Goal: Task Accomplishment & Management: Manage account settings

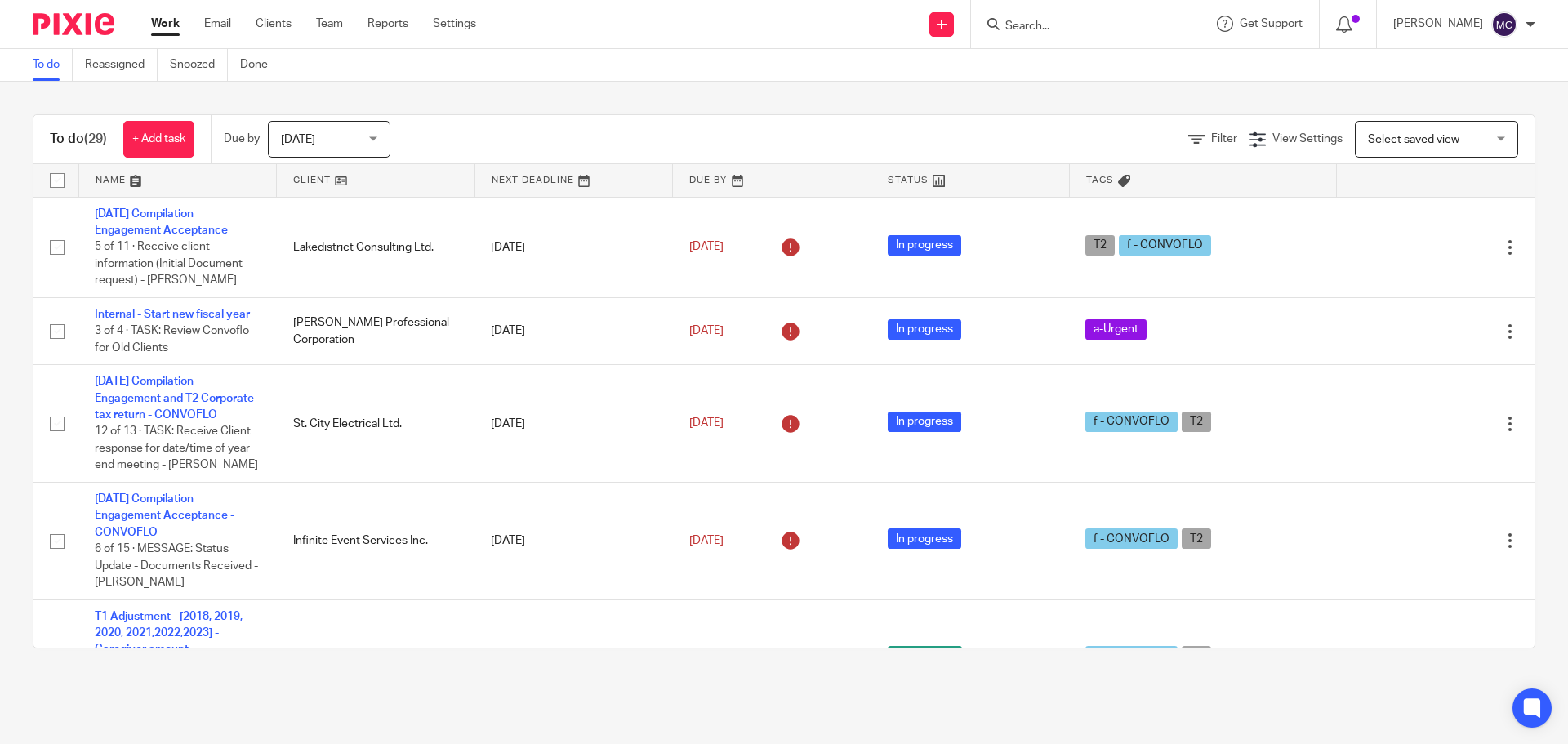
click at [1036, 16] on form at bounding box center [1090, 24] width 174 height 20
click at [1047, 23] on input "Search" at bounding box center [1077, 26] width 147 height 15
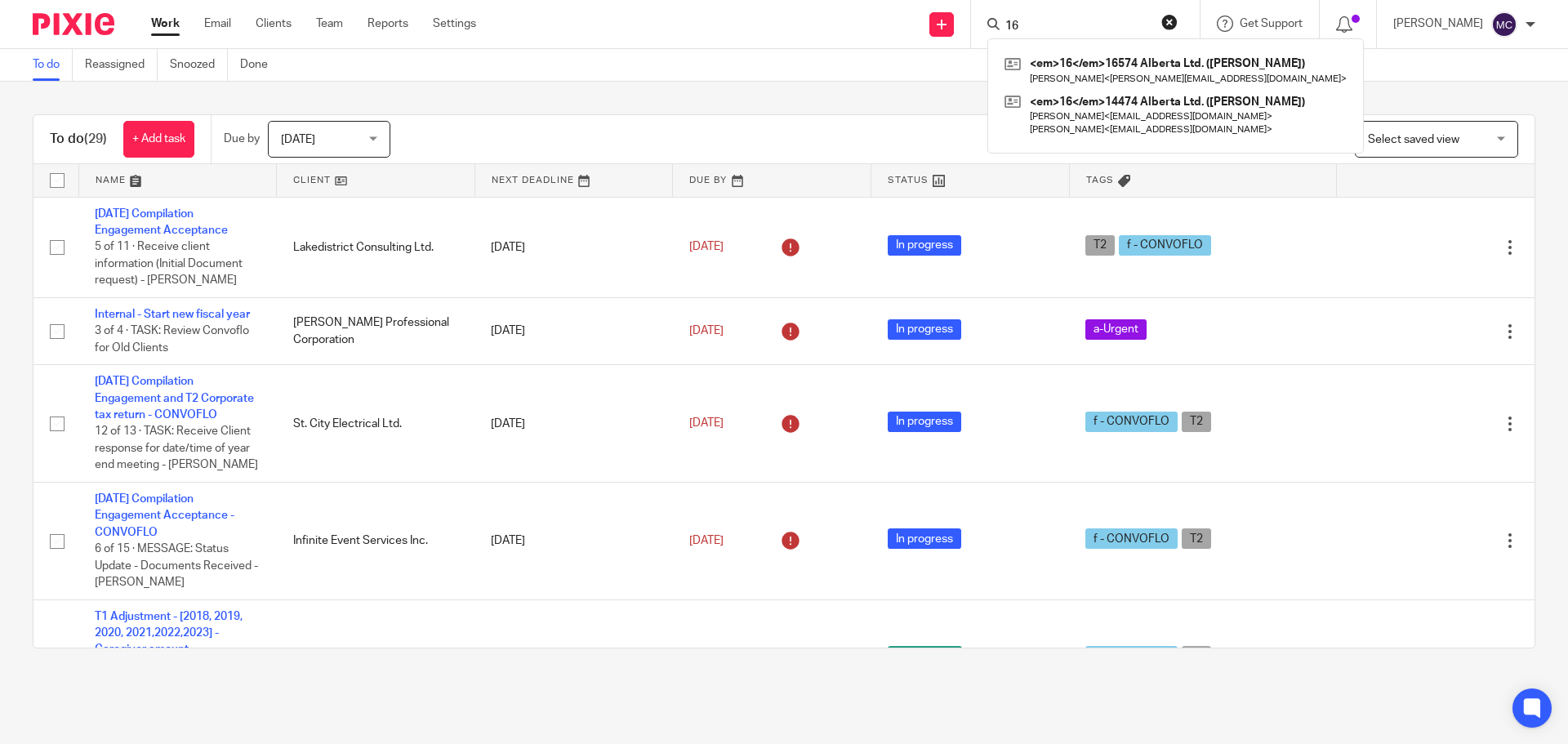
type input "1"
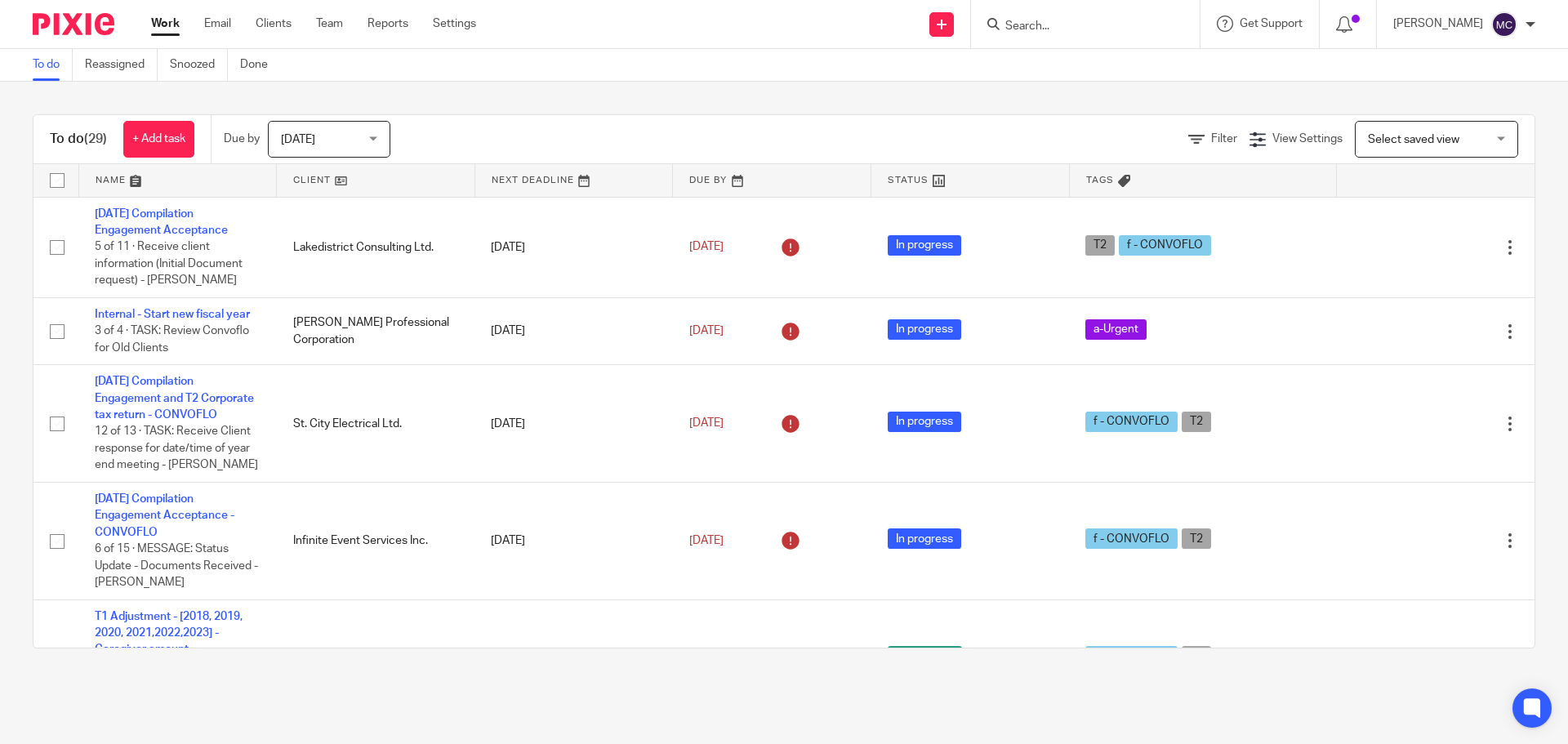
click at [1079, 33] on input "Search" at bounding box center [1077, 26] width 147 height 15
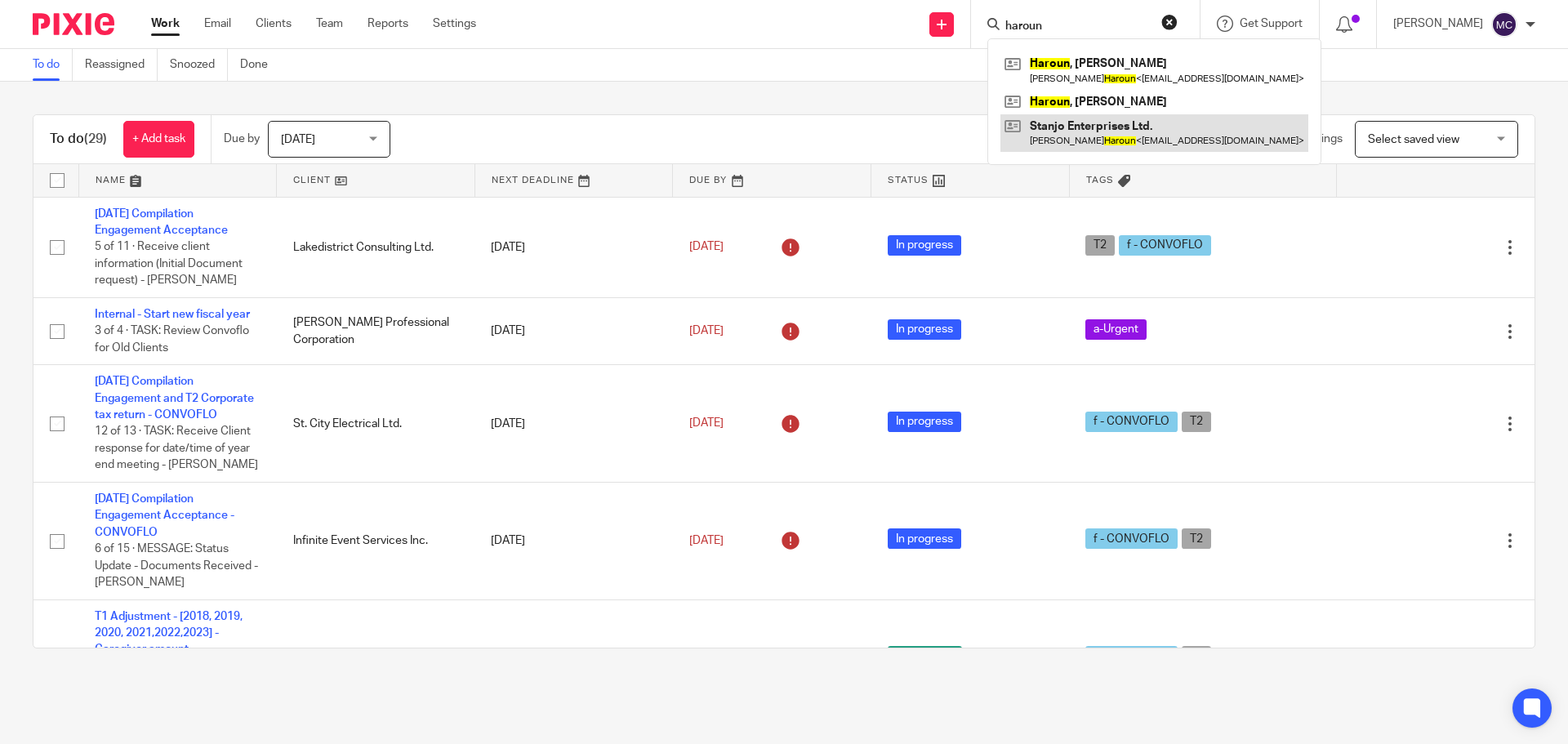
type input "haroun"
click at [1066, 126] on link at bounding box center [1154, 133] width 308 height 38
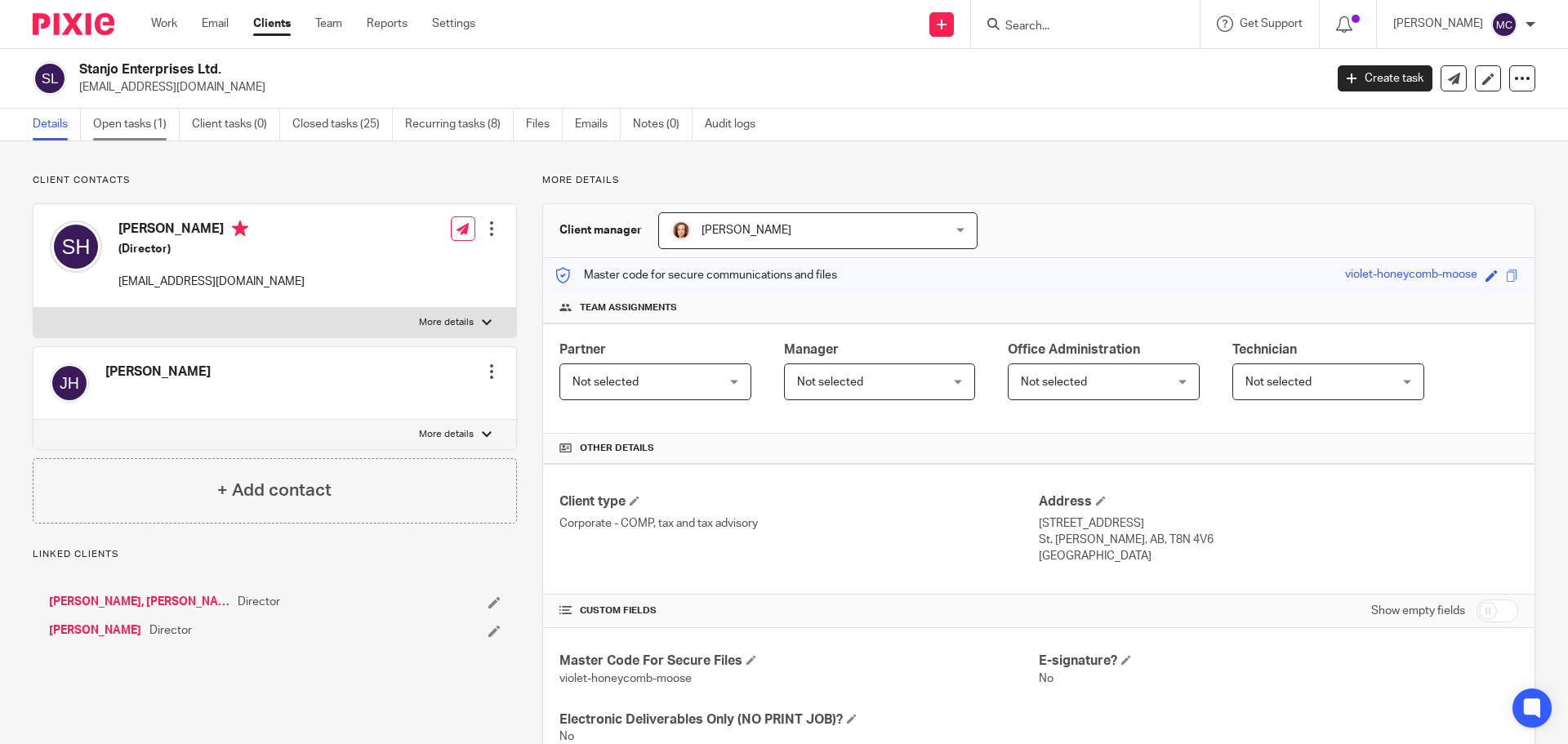
click at [152, 128] on link "Open tasks (1)" at bounding box center [137, 124] width 86 height 32
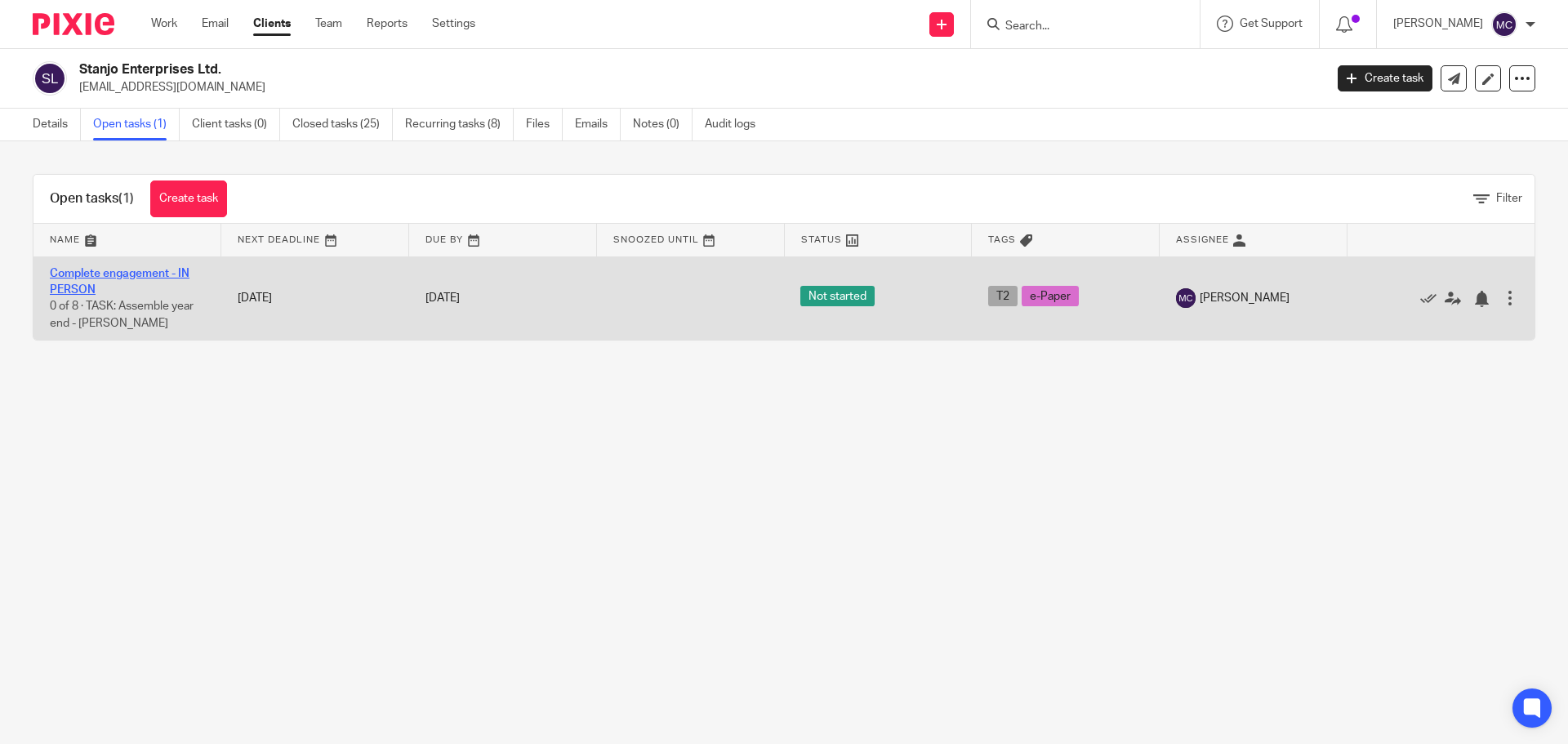
click at [119, 272] on link "Complete engagement - IN PERSON" at bounding box center [120, 282] width 139 height 28
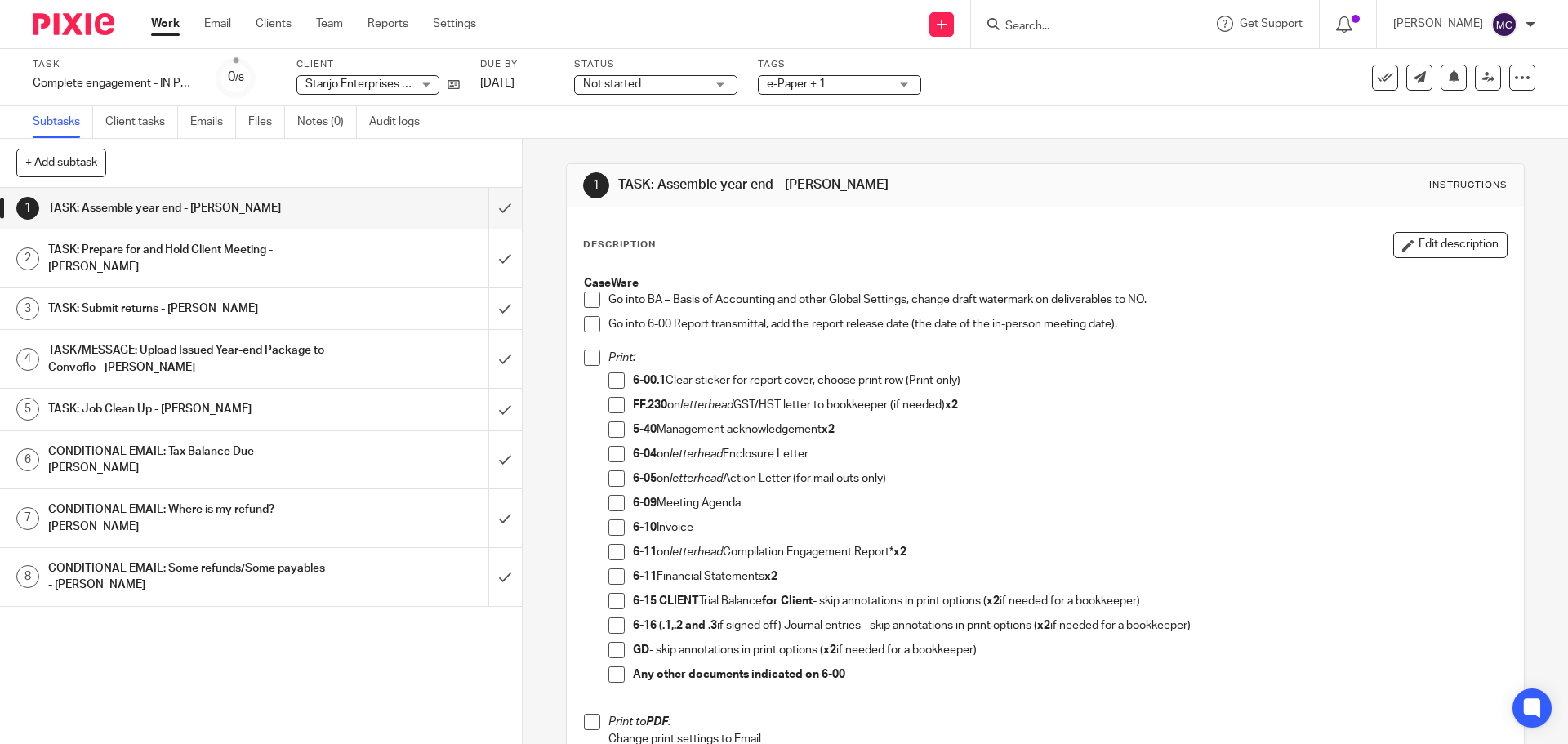
click at [1057, 19] on input "Search" at bounding box center [1077, 26] width 147 height 15
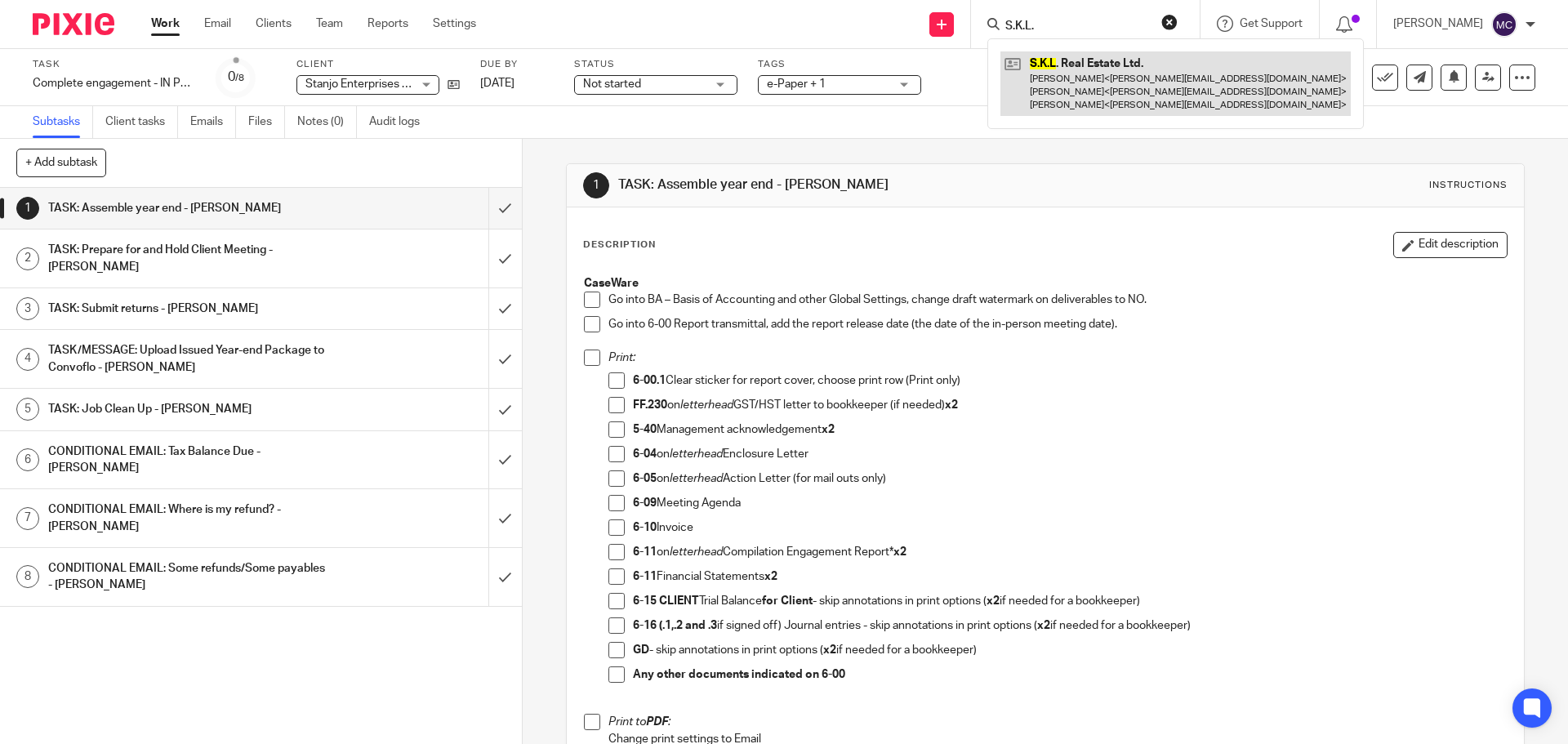
type input "S.K.L."
click at [1113, 85] on link at bounding box center [1175, 83] width 350 height 64
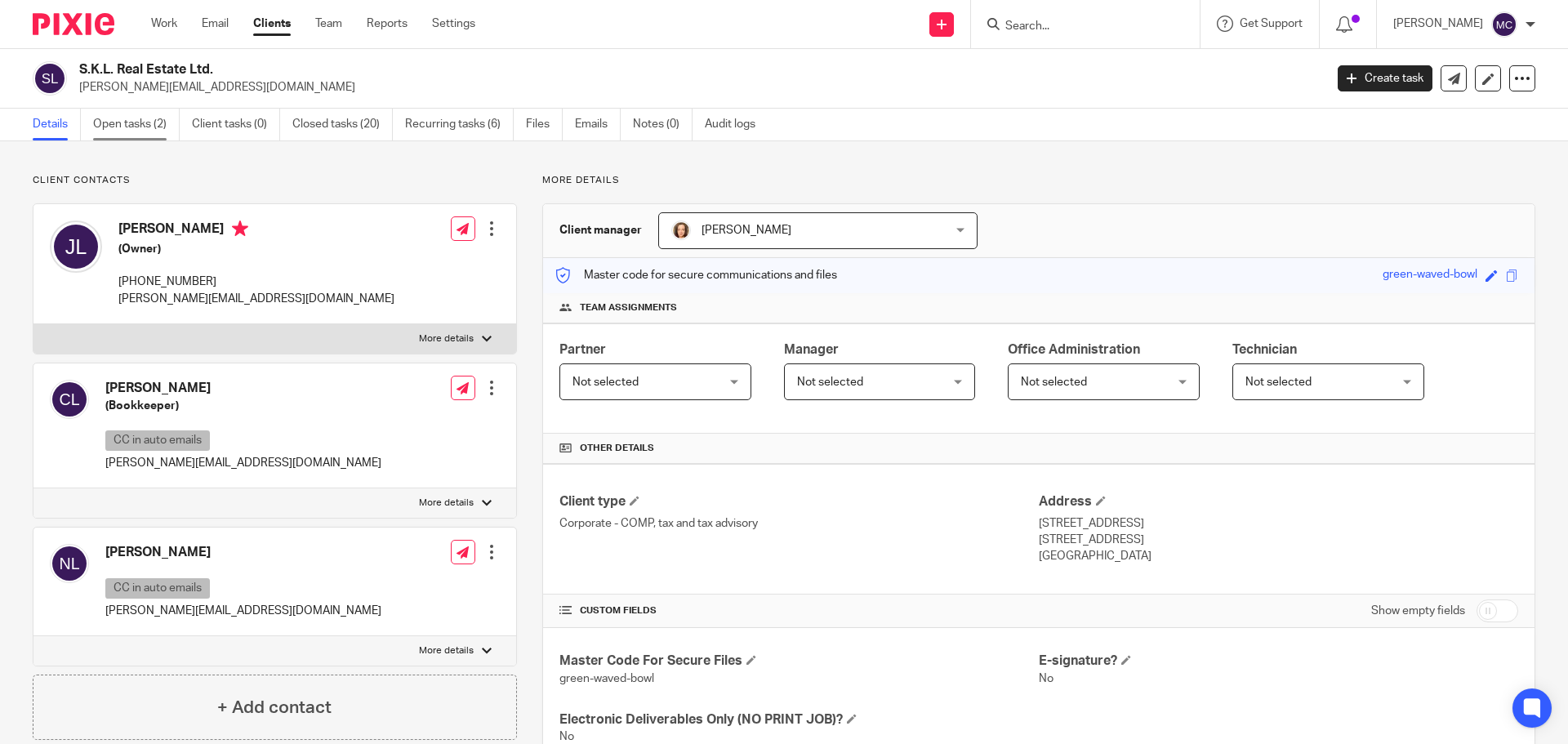
click at [144, 123] on link "Open tasks (2)" at bounding box center [137, 124] width 86 height 32
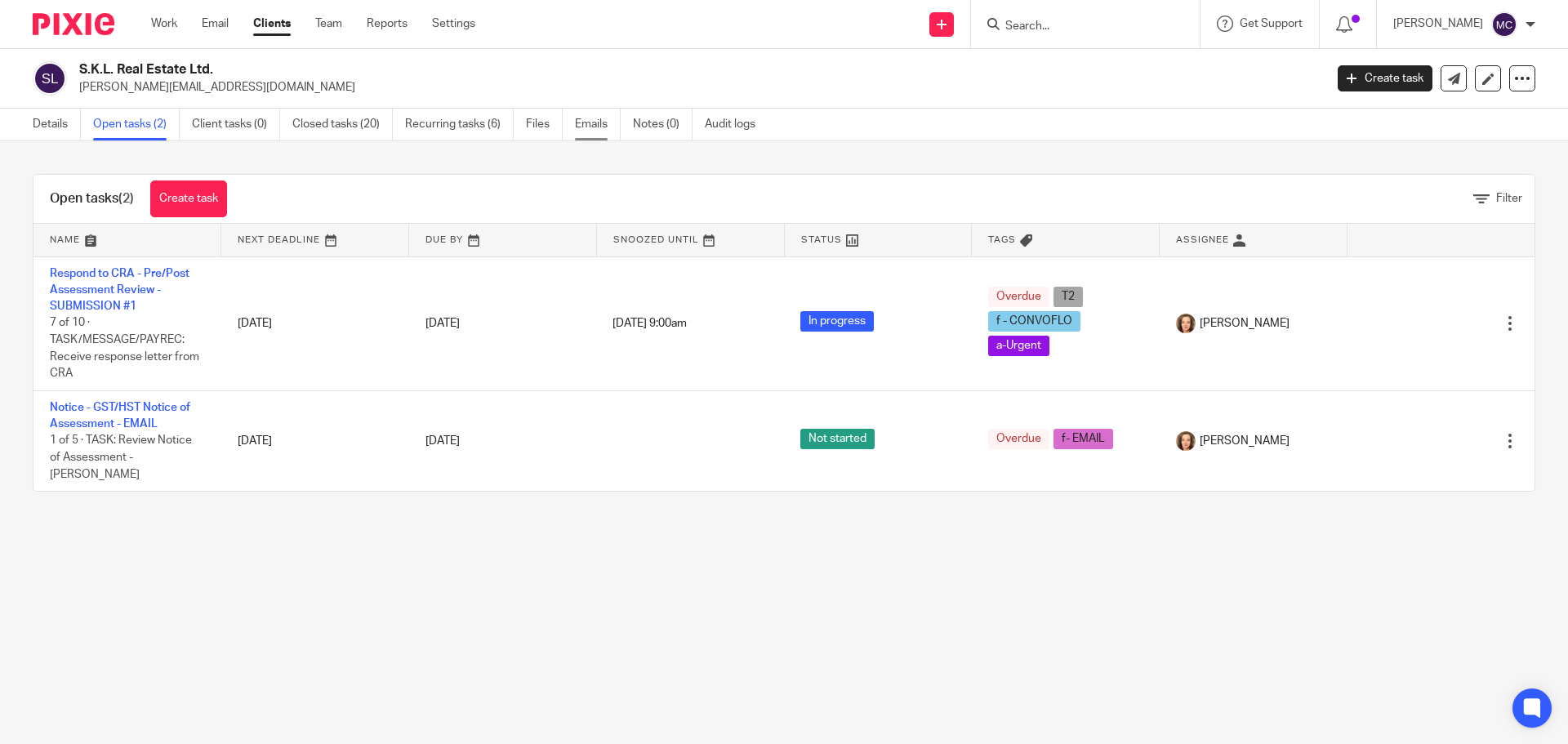
click at [587, 128] on link "Emails" at bounding box center [598, 124] width 46 height 32
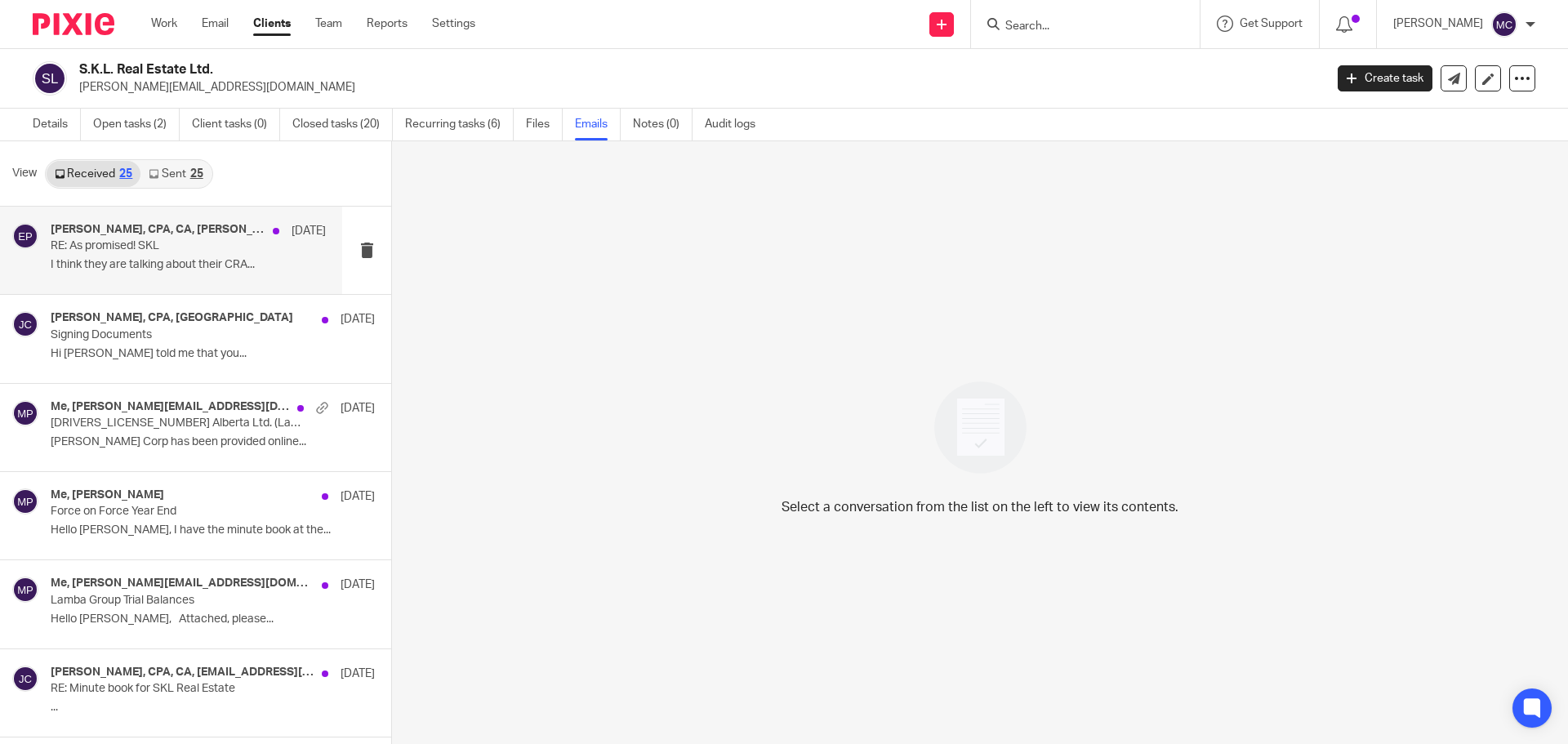
click at [191, 256] on div "[PERSON_NAME], CPA, CA, [PERSON_NAME] CPA, CA from [PERSON_NAME] PC [DATE] RE: …" at bounding box center [188, 250] width 275 height 55
